Goal: Transaction & Acquisition: Subscribe to service/newsletter

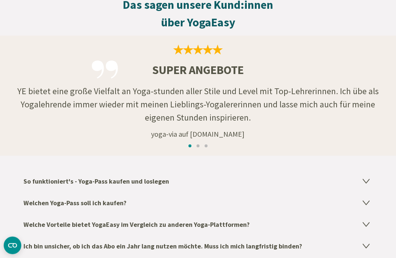
scroll to position [1128, 0]
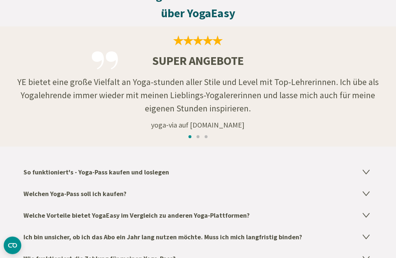
click at [365, 171] on icon at bounding box center [366, 173] width 6 height 4
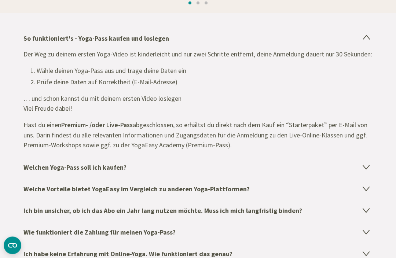
scroll to position [1276, 0]
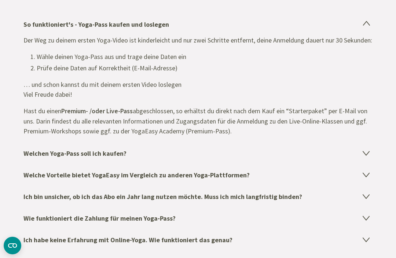
click at [364, 157] on icon at bounding box center [366, 153] width 9 height 9
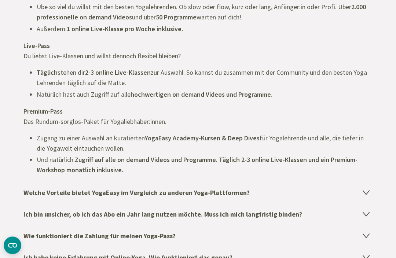
scroll to position [1424, 0]
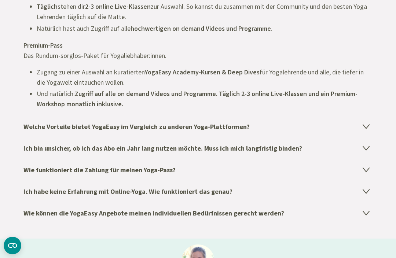
click at [364, 126] on icon at bounding box center [366, 126] width 9 height 9
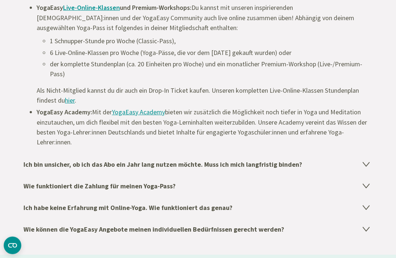
scroll to position [1432, 0]
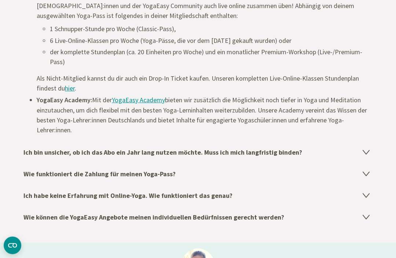
click at [368, 152] on icon at bounding box center [366, 152] width 9 height 9
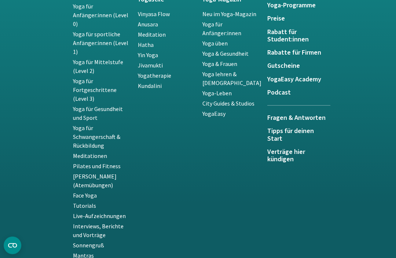
scroll to position [1802, 0]
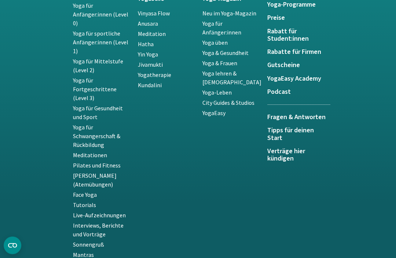
click at [84, 112] on link "Yoga für Gesundheit und Sport" at bounding box center [98, 113] width 50 height 16
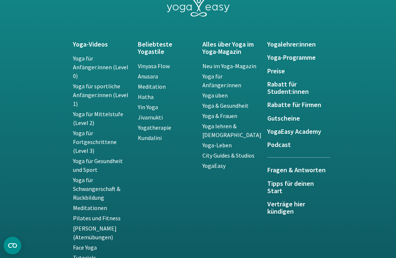
scroll to position [1615, 0]
click at [380, 88] on footer "Yoga-Videos Beliebteste Yogastile Alles über Yoga im Yoga-Magazin Yogalehrer:in…" at bounding box center [198, 213] width 396 height 464
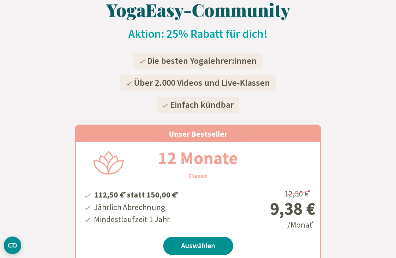
scroll to position [0, 0]
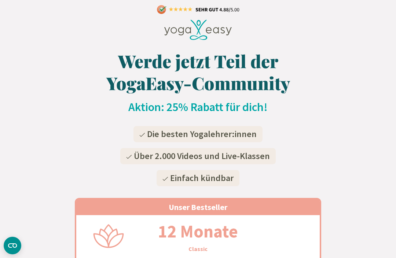
click at [258, 88] on h1 "Werde jetzt Teil der YogaEasy-Community" at bounding box center [198, 72] width 247 height 44
